Goal: Navigation & Orientation: Find specific page/section

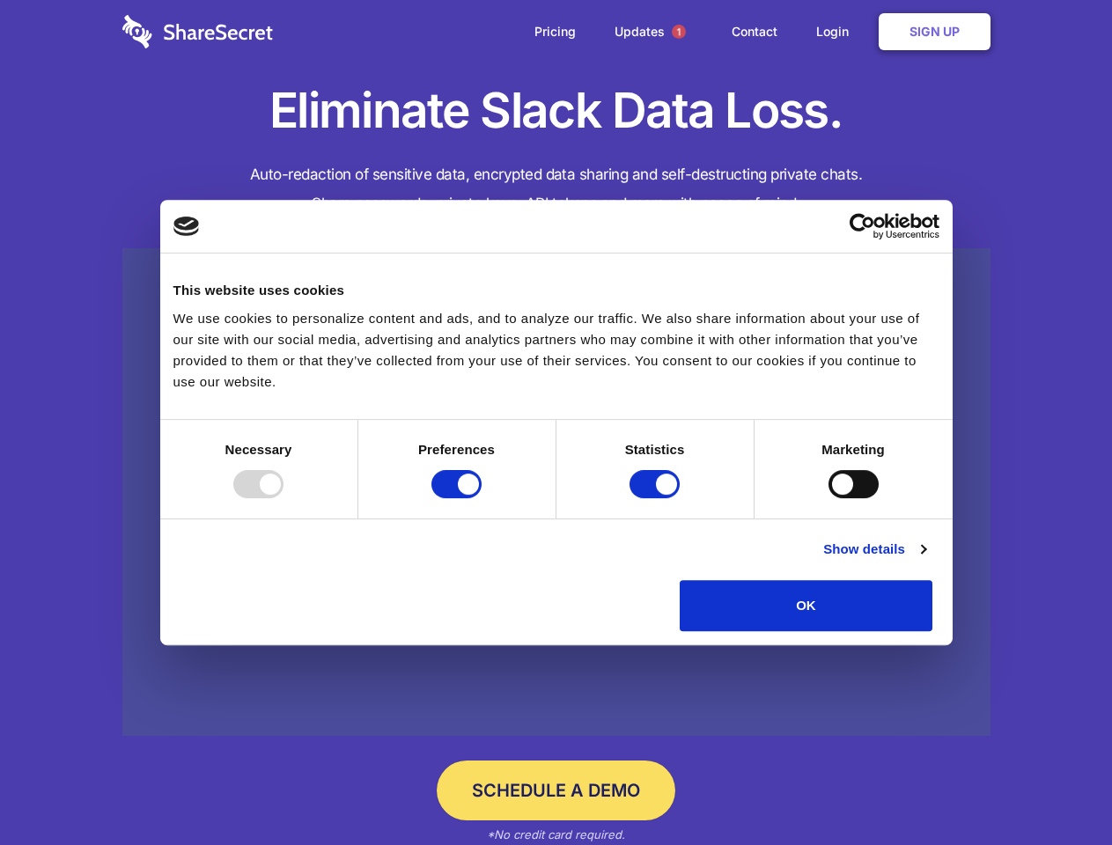
click at [283, 498] on div at bounding box center [258, 484] width 50 height 28
click at [482, 498] on input "Preferences" at bounding box center [456, 484] width 50 height 28
checkbox input "false"
click at [657, 498] on input "Statistics" at bounding box center [654, 484] width 50 height 28
checkbox input "false"
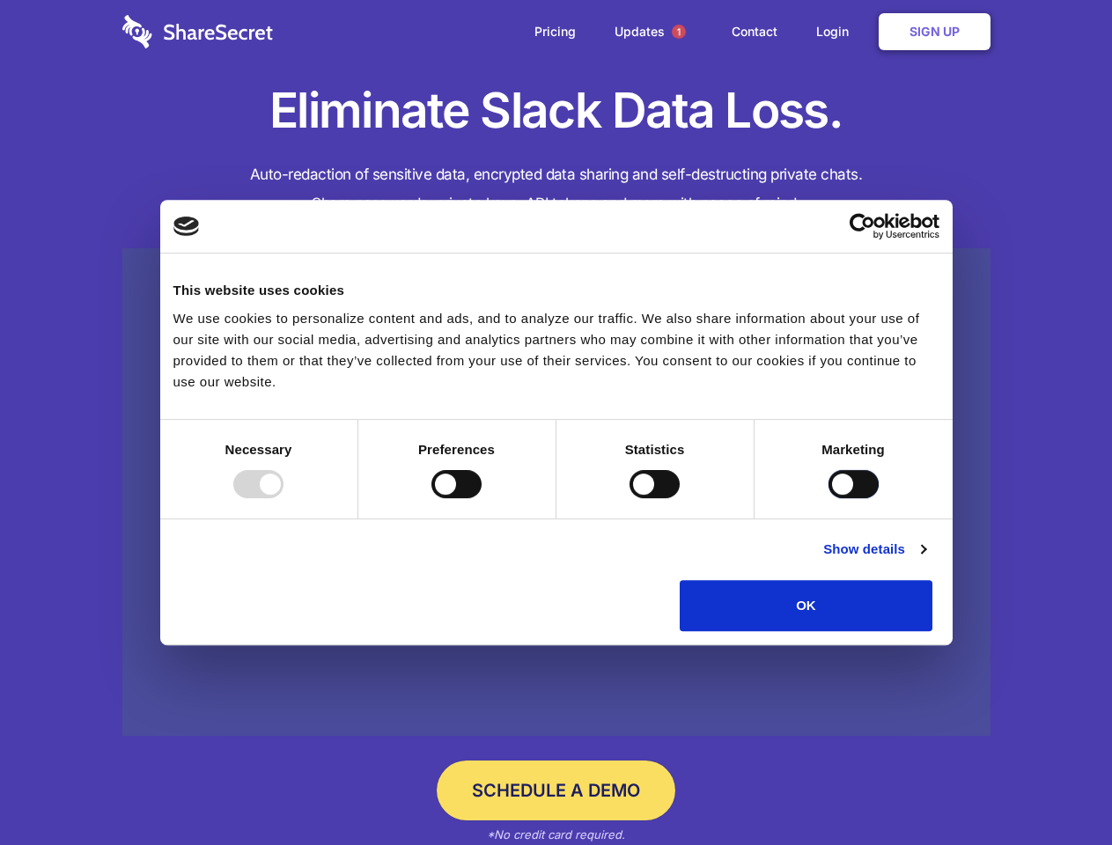
click at [828, 498] on input "Marketing" at bounding box center [853, 484] width 50 height 28
checkbox input "true"
click at [925, 560] on link "Show details" at bounding box center [874, 549] width 102 height 21
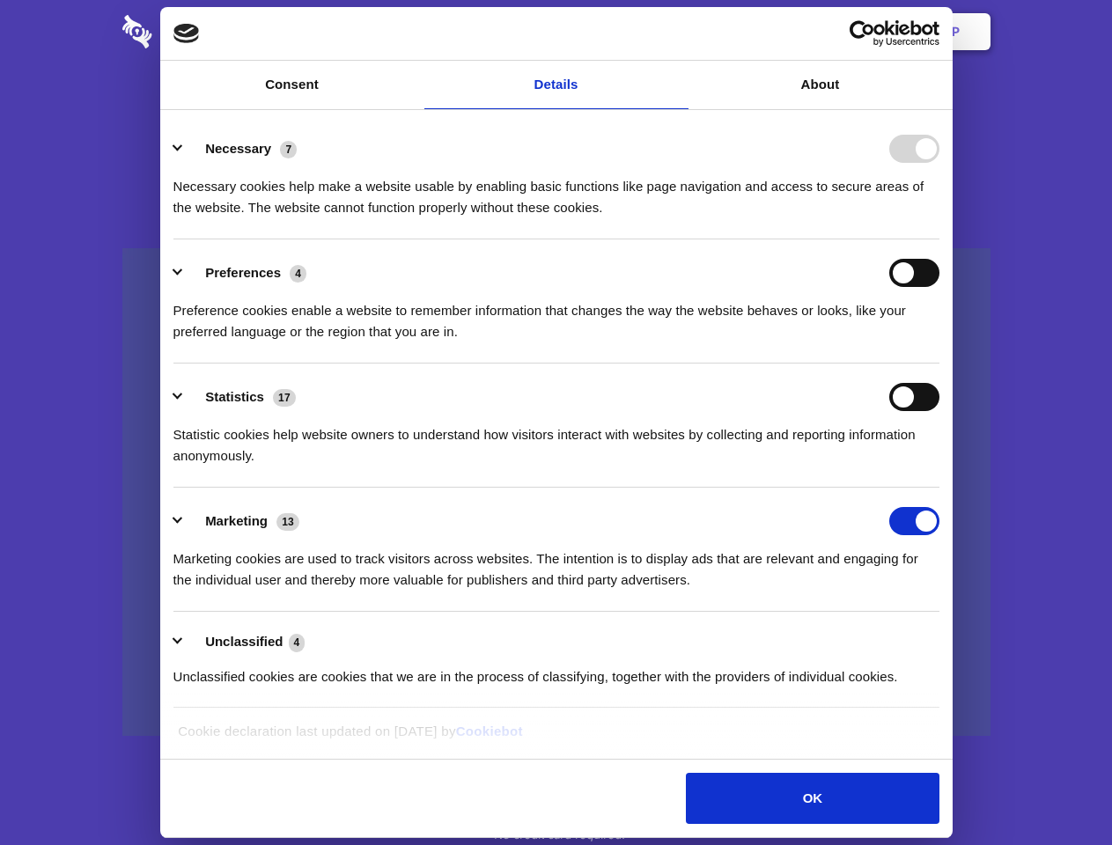
click at [939, 239] on li "Necessary 7 Necessary cookies help make a website usable by enabling basic func…" at bounding box center [556, 177] width 766 height 124
click at [678, 32] on span "1" at bounding box center [679, 32] width 14 height 14
